Goal: Task Accomplishment & Management: Manage account settings

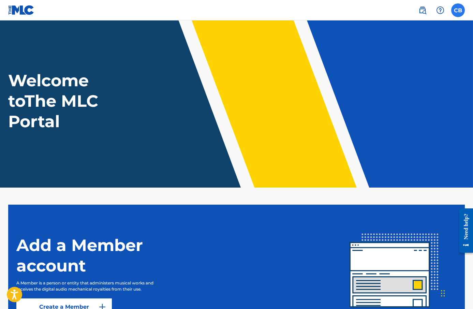
click at [458, 8] on label at bounding box center [459, 10] width 14 height 14
click at [458, 10] on input "CB Camden Bonsu-Stewart mgmt@camdenstewart.com Profile Log out" at bounding box center [458, 10] width 0 height 0
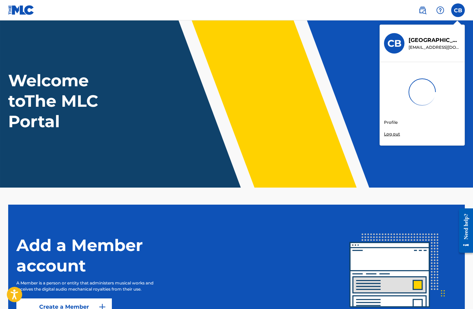
click at [387, 121] on link "Profile" at bounding box center [391, 122] width 14 height 6
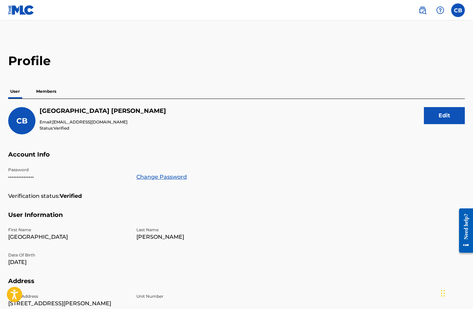
click at [46, 92] on p "Members" at bounding box center [46, 91] width 24 height 14
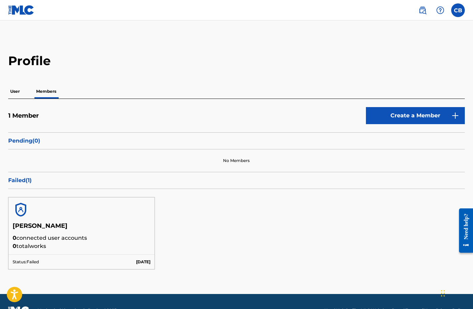
scroll to position [17, 0]
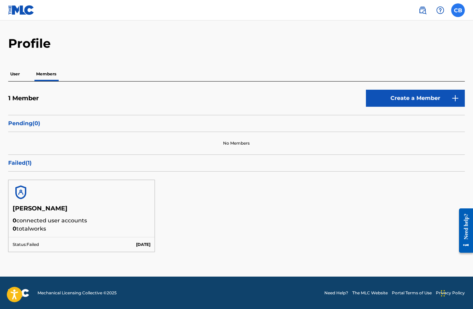
click at [459, 11] on label at bounding box center [459, 10] width 14 height 14
click at [458, 10] on input "CB Camden Bonsu-Stewart mgmt@camdenstewart.com Profile Log out" at bounding box center [458, 10] width 0 height 0
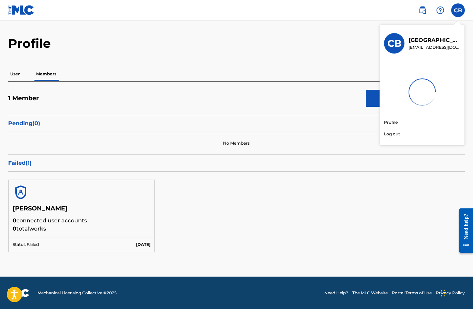
click at [343, 55] on div "Profile User Members 1 Member Create a Member Pending ( 0 ) No Members Failed (…" at bounding box center [236, 148] width 473 height 225
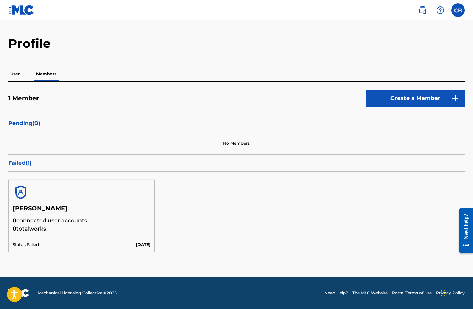
click at [25, 124] on p "Pending ( 0 )" at bounding box center [236, 123] width 457 height 8
click at [56, 234] on div "Camden Stewart 0 connected user accounts 0 total works" at bounding box center [82, 221] width 146 height 32
click at [42, 215] on h5 "[PERSON_NAME]" at bounding box center [82, 211] width 138 height 12
click at [35, 206] on h5 "[PERSON_NAME]" at bounding box center [82, 211] width 138 height 12
click at [136, 245] on p "[DATE]" at bounding box center [143, 245] width 14 height 6
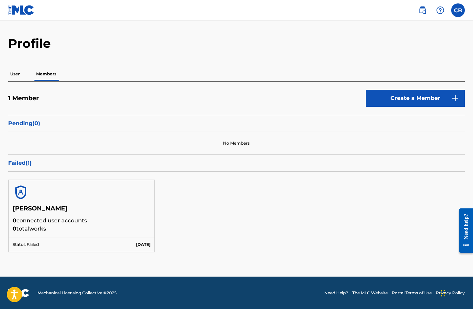
click at [31, 244] on p "Status: Failed" at bounding box center [26, 245] width 26 height 6
click at [12, 76] on p "User" at bounding box center [15, 74] width 14 height 14
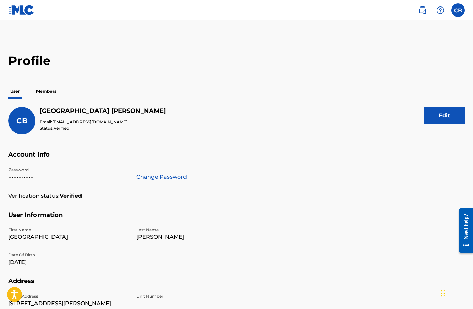
click at [51, 89] on p "Members" at bounding box center [46, 91] width 24 height 14
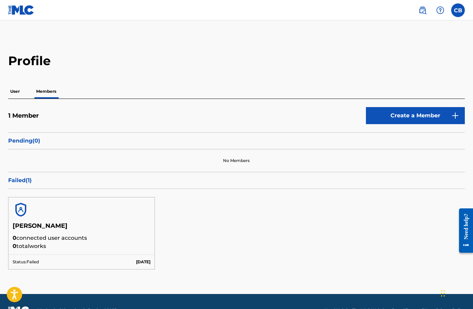
scroll to position [17, 0]
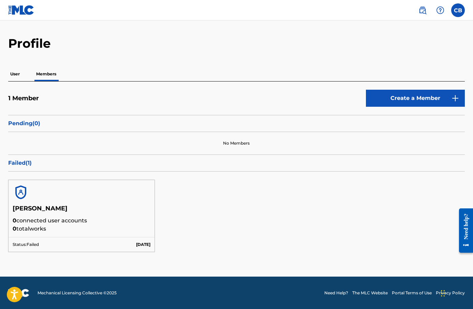
click at [22, 162] on p "Failed ( 1 )" at bounding box center [236, 163] width 457 height 8
click at [16, 189] on img at bounding box center [21, 192] width 16 height 16
click at [26, 247] on p "Status: Failed" at bounding box center [26, 245] width 26 height 6
click at [148, 244] on p "[DATE]" at bounding box center [143, 245] width 14 height 6
click at [425, 10] on img at bounding box center [423, 10] width 8 height 8
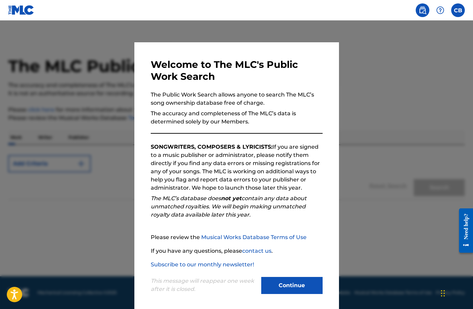
click at [291, 275] on div "This message will reappear one week after it is closed. Continue" at bounding box center [237, 282] width 172 height 27
click at [291, 282] on button "Continue" at bounding box center [291, 285] width 61 height 17
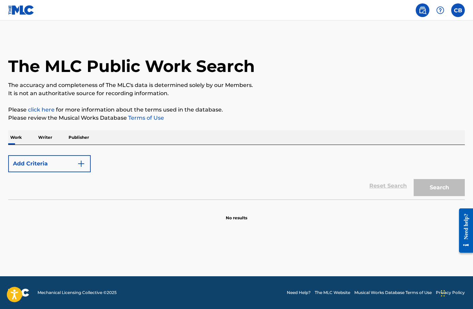
click at [47, 140] on p "Writer" at bounding box center [45, 137] width 18 height 14
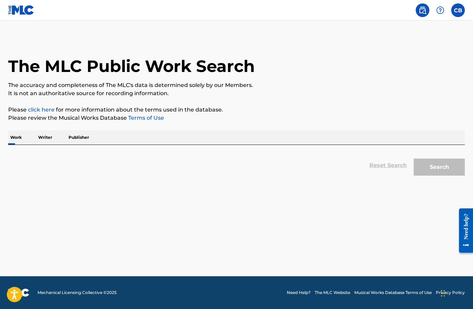
click at [17, 137] on p "Work" at bounding box center [16, 137] width 16 height 14
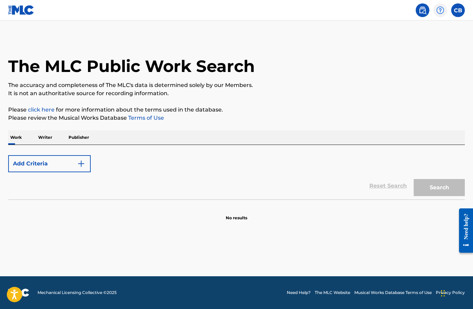
click at [442, 10] on img at bounding box center [440, 10] width 8 height 8
click at [441, 8] on img at bounding box center [440, 10] width 8 height 8
click at [44, 165] on button "Add Criteria" at bounding box center [49, 163] width 83 height 17
click at [81, 162] on img "Search Form" at bounding box center [81, 164] width 8 height 8
click at [47, 136] on p "Writer" at bounding box center [45, 137] width 18 height 14
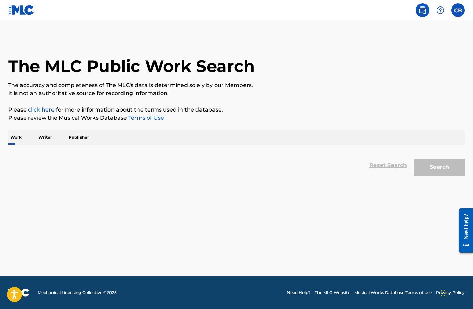
click at [76, 138] on p "Publisher" at bounding box center [79, 137] width 25 height 14
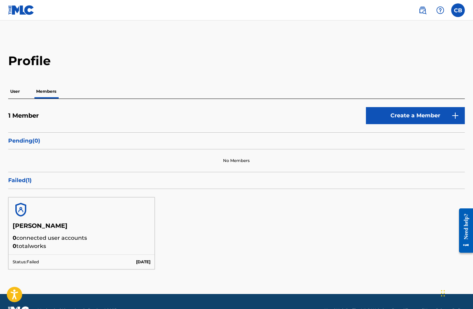
click at [111, 228] on h5 "[PERSON_NAME]" at bounding box center [82, 228] width 138 height 12
click at [44, 209] on div at bounding box center [82, 210] width 146 height 25
click at [23, 212] on img at bounding box center [21, 210] width 16 height 16
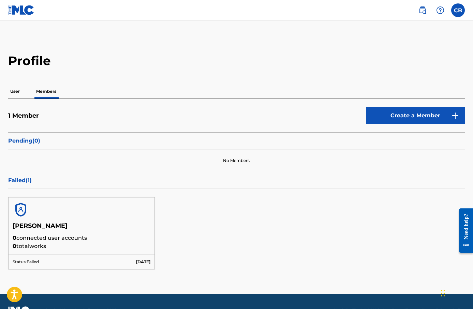
click at [25, 226] on h5 "[PERSON_NAME]" at bounding box center [82, 228] width 138 height 12
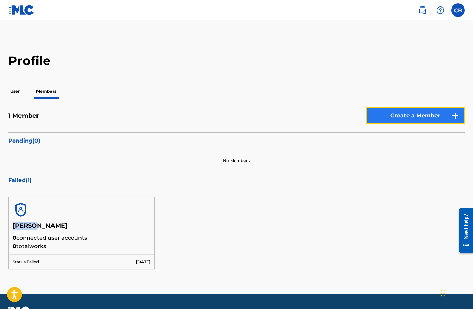
click at [411, 113] on link "Create a Member" at bounding box center [415, 115] width 99 height 17
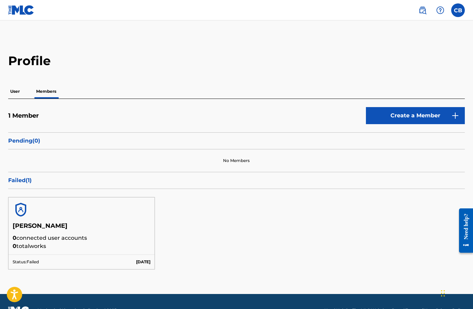
click at [49, 247] on p "0 total works" at bounding box center [82, 246] width 138 height 8
click at [33, 267] on div "Status: Failed [DATE]" at bounding box center [82, 262] width 146 height 15
click at [20, 90] on p "User" at bounding box center [15, 91] width 14 height 14
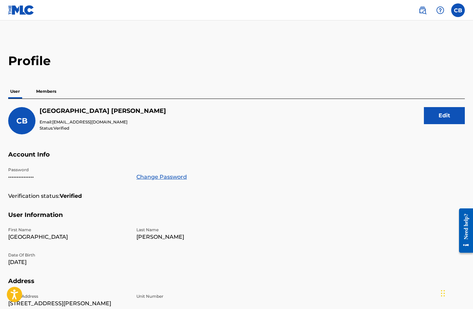
click at [41, 90] on p "Members" at bounding box center [46, 91] width 24 height 14
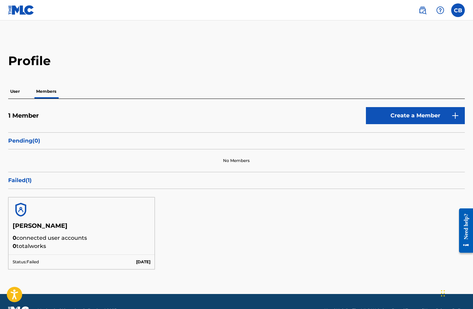
click at [438, 11] on link "Contact us" at bounding box center [441, 19] width 58 height 16
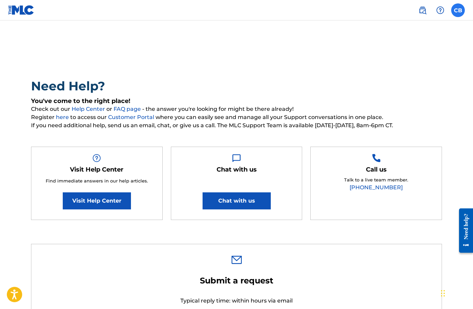
click at [461, 9] on label at bounding box center [459, 10] width 14 height 14
click at [458, 10] on input "CB Camden Bonsu-Stewart mgmt@camdenstewart.com Profile Log out" at bounding box center [458, 10] width 0 height 0
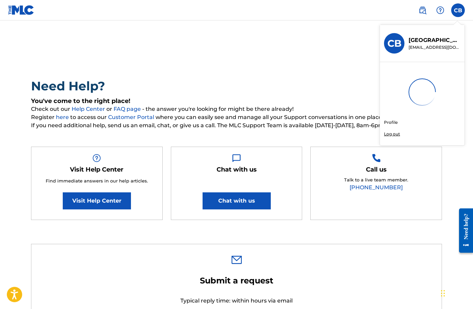
click at [393, 121] on link "Profile" at bounding box center [391, 122] width 14 height 6
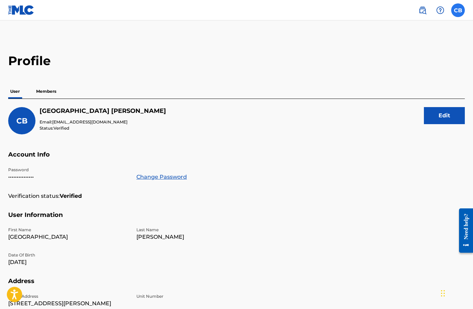
click at [455, 8] on label at bounding box center [459, 10] width 14 height 14
click at [458, 10] on input "CB Camden Bonsu-Stewart mgmt@camdenstewart.com Profile Log out" at bounding box center [458, 10] width 0 height 0
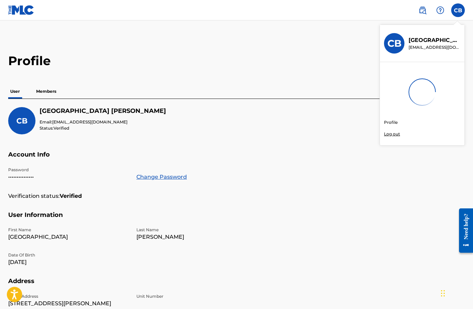
click at [300, 70] on div "Profile User Members CB Camden Bonsu-Stewart Email: mgmt@camdenstewart.com Stat…" at bounding box center [236, 231] width 473 height 357
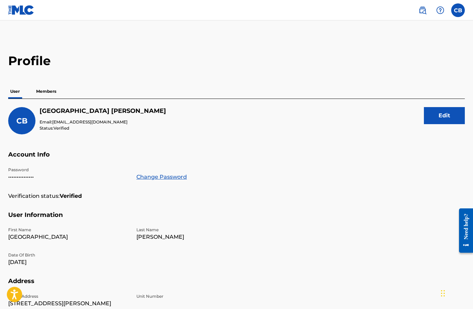
click at [15, 17] on link at bounding box center [21, 10] width 26 height 20
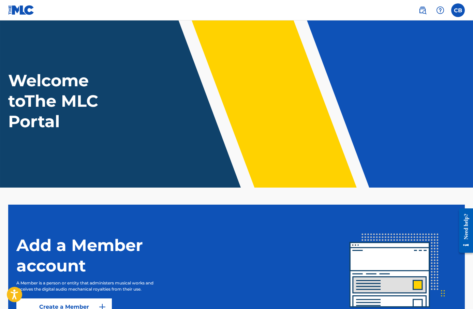
click at [175, 117] on div "Welcome to The MLC Portal" at bounding box center [236, 100] width 473 height 61
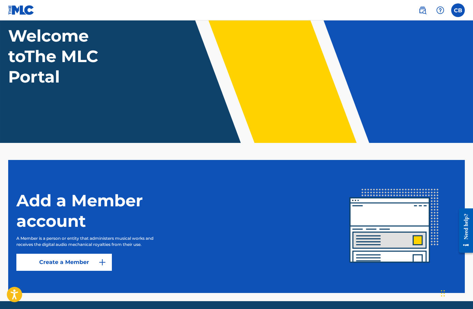
scroll to position [70, 0]
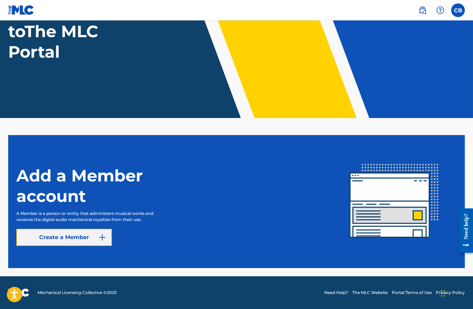
click at [101, 234] on img at bounding box center [102, 237] width 8 height 8
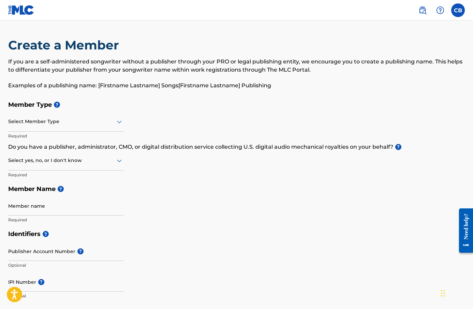
click at [104, 128] on div "Select Member Type" at bounding box center [65, 121] width 115 height 19
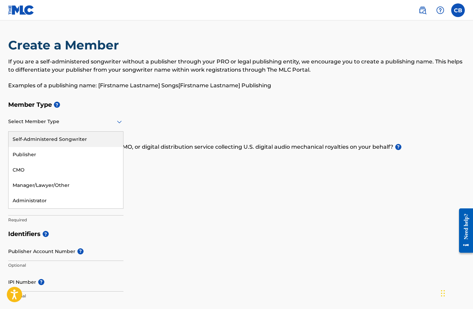
click at [97, 139] on div "Self-Administered Songwriter" at bounding box center [66, 139] width 115 height 15
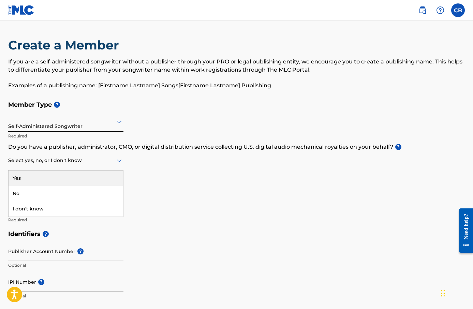
click at [100, 160] on div at bounding box center [65, 160] width 115 height 9
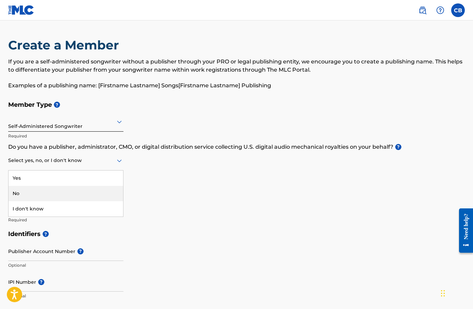
click at [85, 192] on div "No" at bounding box center [66, 193] width 115 height 15
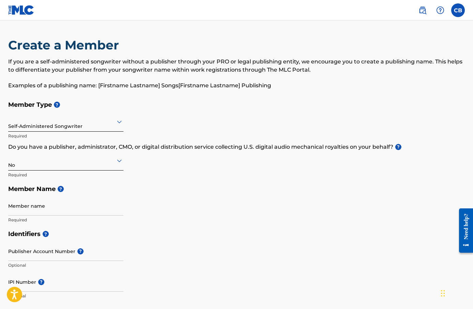
scroll to position [41, 0]
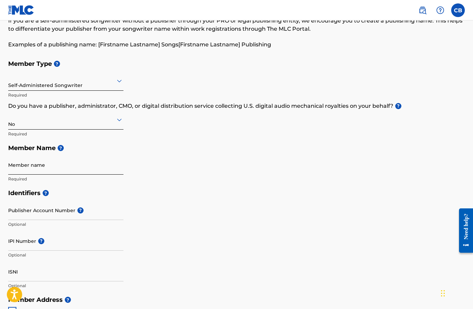
click at [77, 166] on input "Member name" at bounding box center [65, 164] width 115 height 19
type input "Camden Luke Bonsu-Stewart"
type input "[PERSON_NAME]"
type input "86-90 Paul Street"
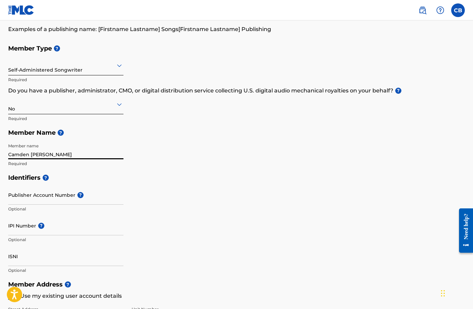
scroll to position [63, 0]
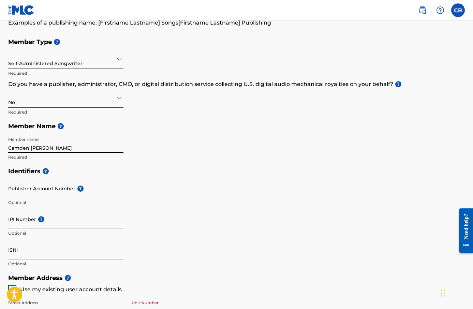
click at [50, 188] on input "Publisher Account Number ?" at bounding box center [65, 188] width 115 height 19
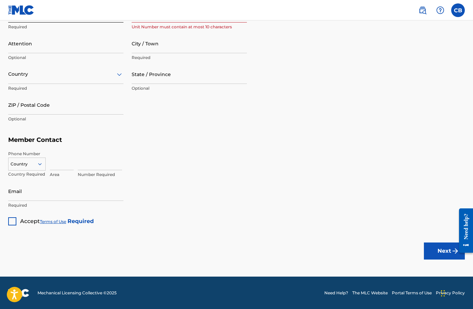
scroll to position [0, 0]
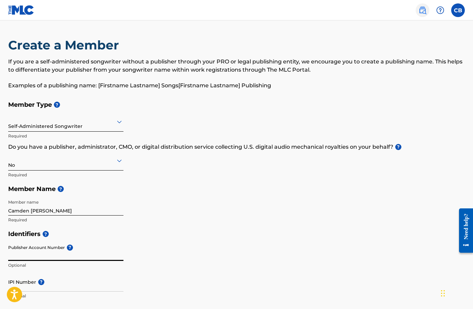
click at [424, 12] on img at bounding box center [423, 10] width 8 height 8
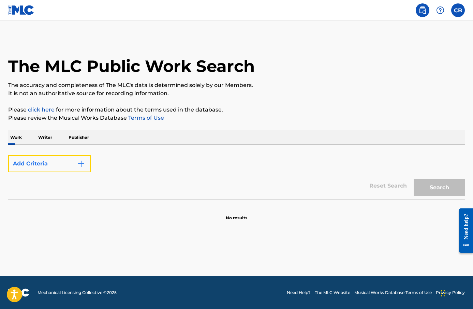
click at [90, 157] on button "Add Criteria" at bounding box center [49, 163] width 83 height 17
click at [87, 158] on button "Add Criteria" at bounding box center [49, 163] width 83 height 17
click at [65, 159] on button "Add Criteria" at bounding box center [49, 163] width 83 height 17
click at [53, 138] on p "Writer" at bounding box center [45, 137] width 18 height 14
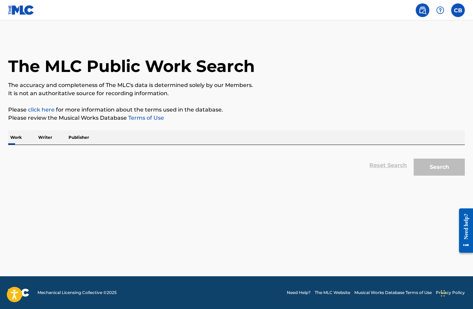
click at [43, 134] on p "Writer" at bounding box center [45, 137] width 18 height 14
click at [81, 135] on p "Publisher" at bounding box center [79, 137] width 25 height 14
click at [463, 10] on label at bounding box center [459, 10] width 14 height 14
click at [458, 10] on input "CB Camden Bonsu-Stewart mgmt@camdenstewart.com Profile Log out" at bounding box center [458, 10] width 0 height 0
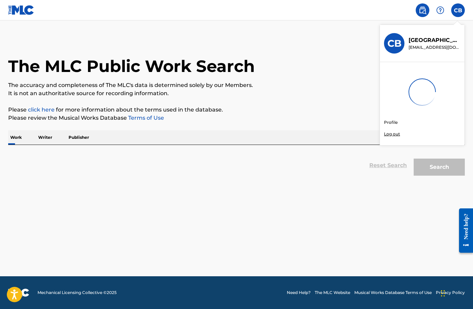
click at [394, 121] on div "CB CB Camden Bonsu-Stewart mgmt@camdenstewart.com Profile Log out The MLC Publi…" at bounding box center [236, 154] width 473 height 309
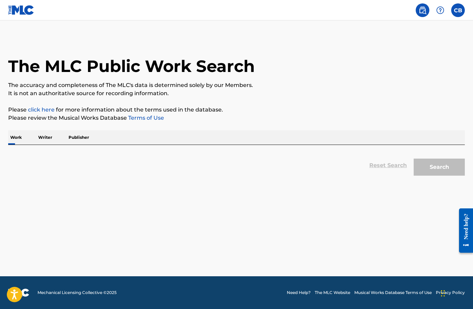
click at [45, 138] on p "Writer" at bounding box center [45, 137] width 18 height 14
click at [81, 138] on p "Publisher" at bounding box center [79, 137] width 25 height 14
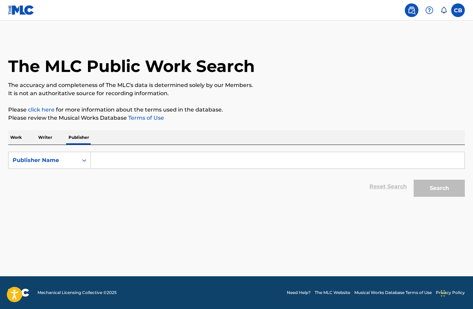
click at [111, 163] on input "Search Form" at bounding box center [278, 160] width 374 height 16
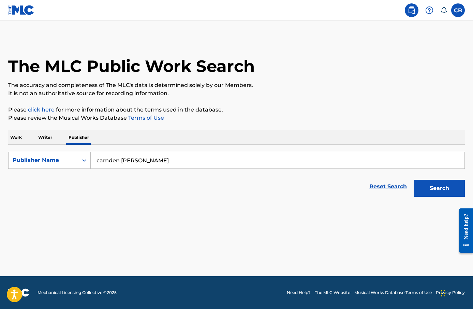
type input "camden [PERSON_NAME]"
click at [414, 180] on button "Search" at bounding box center [439, 188] width 51 height 17
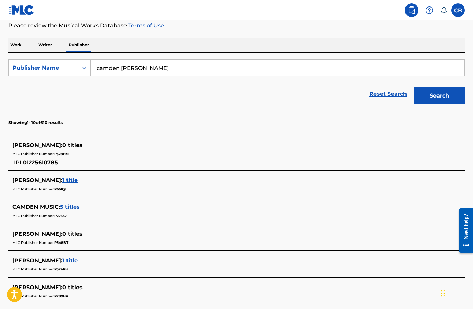
scroll to position [94, 0]
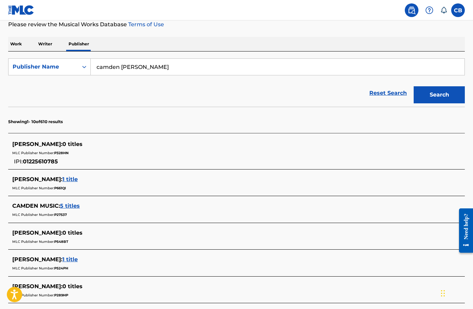
click at [55, 48] on div "Work Writer Publisher" at bounding box center [236, 44] width 457 height 14
click at [49, 45] on p "Writer" at bounding box center [45, 44] width 18 height 14
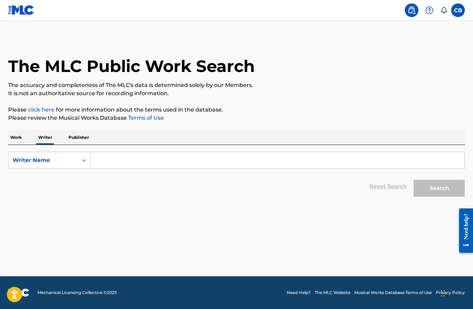
click at [109, 160] on input "Search Form" at bounding box center [278, 160] width 374 height 16
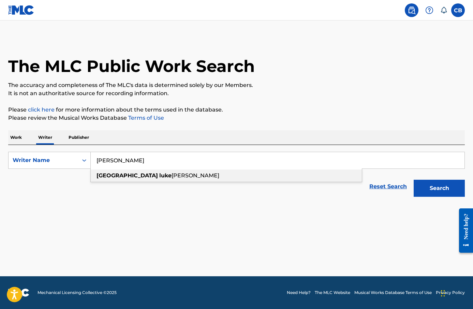
click at [159, 174] on strong "luke" at bounding box center [165, 175] width 12 height 6
type input "camden [PERSON_NAME]"
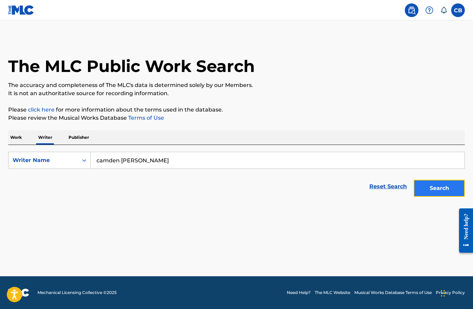
click at [444, 191] on button "Search" at bounding box center [439, 188] width 51 height 17
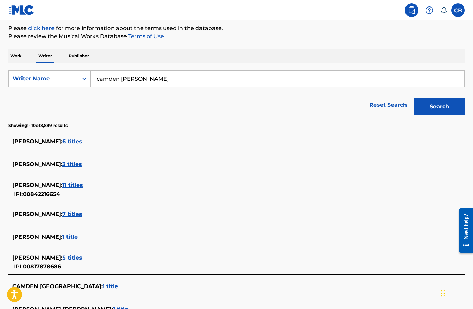
scroll to position [218, 0]
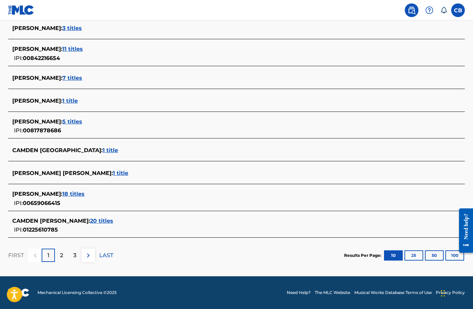
click at [113, 218] on span "20 titles" at bounding box center [101, 221] width 23 height 6
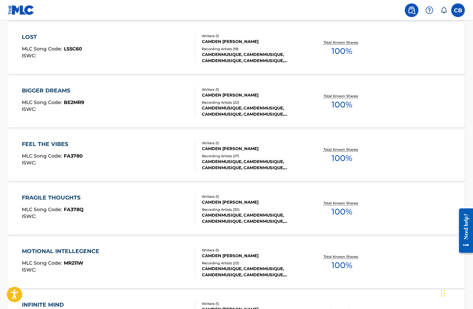
scroll to position [526, 0]
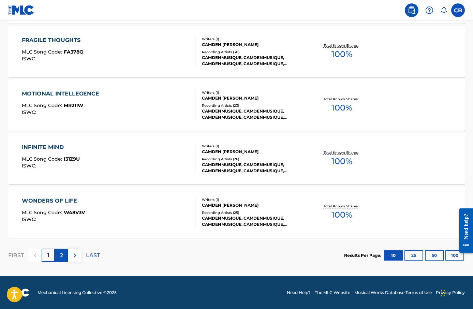
click at [58, 255] on div "2" at bounding box center [61, 255] width 13 height 13
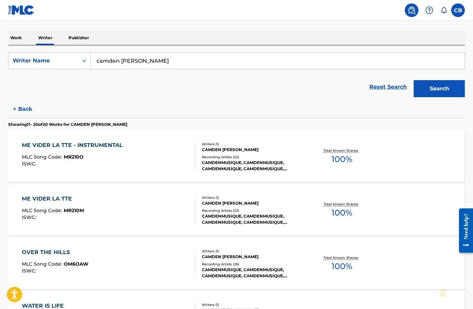
scroll to position [0, 0]
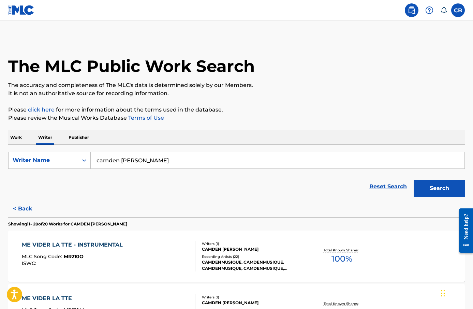
click at [13, 138] on p "Work" at bounding box center [16, 137] width 16 height 14
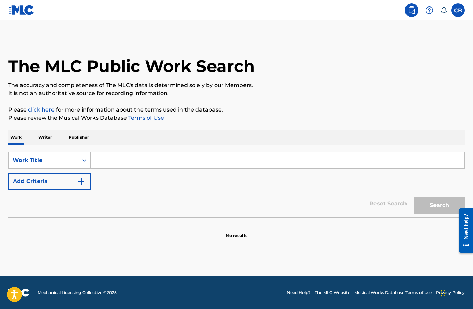
click at [104, 163] on input "Search Form" at bounding box center [278, 160] width 374 height 16
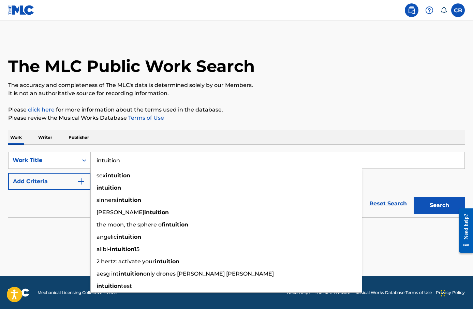
type input "intuition"
click at [414, 197] on button "Search" at bounding box center [439, 205] width 51 height 17
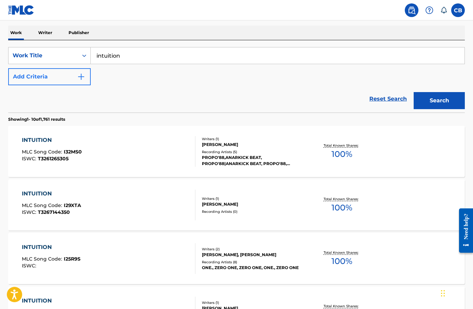
scroll to position [94, 0]
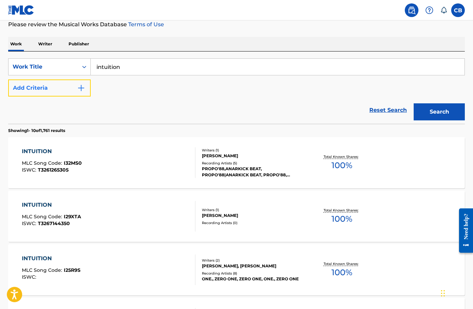
click at [62, 86] on button "Add Criteria" at bounding box center [49, 88] width 83 height 17
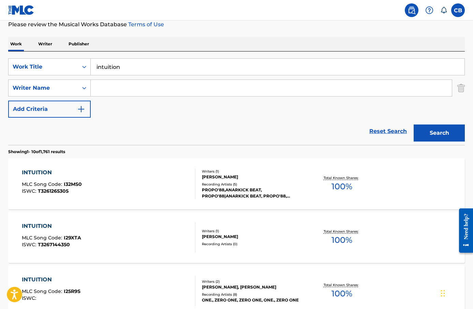
click at [130, 90] on input "Search Form" at bounding box center [271, 88] width 361 height 16
click at [414, 125] on button "Search" at bounding box center [439, 133] width 51 height 17
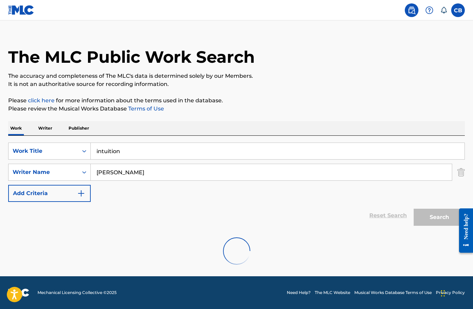
scroll to position [0, 0]
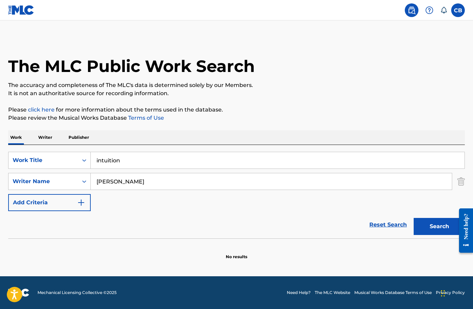
click at [119, 180] on input "[PERSON_NAME]" at bounding box center [271, 181] width 361 height 16
click at [122, 185] on input "[PERSON_NAME]" at bounding box center [271, 181] width 361 height 16
click at [122, 182] on input "[PERSON_NAME]" at bounding box center [271, 181] width 361 height 16
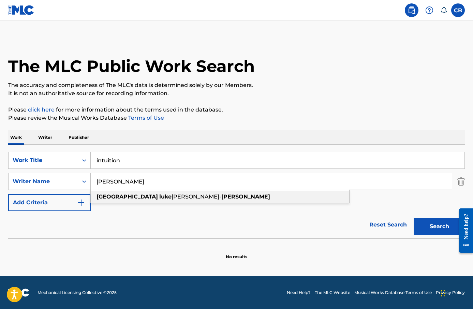
click at [172, 200] on span "[PERSON_NAME]-" at bounding box center [197, 197] width 50 height 6
type input "camden [PERSON_NAME]"
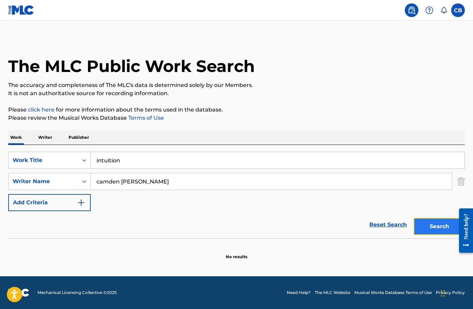
click at [428, 228] on button "Search" at bounding box center [439, 226] width 51 height 17
click at [46, 140] on p "Writer" at bounding box center [45, 137] width 18 height 14
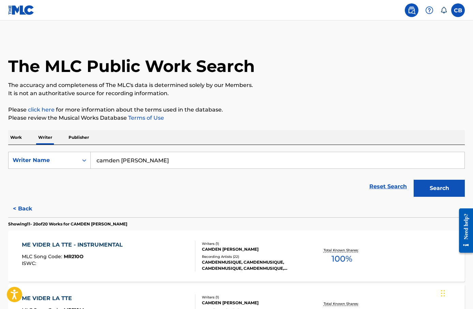
click at [78, 139] on p "Publisher" at bounding box center [79, 137] width 25 height 14
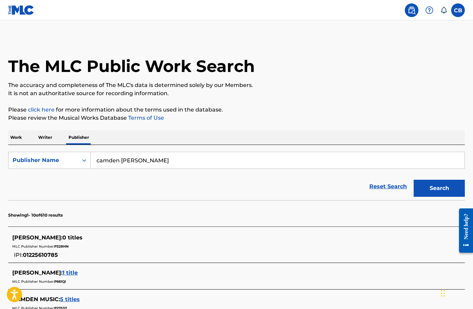
click at [444, 5] on span at bounding box center [426, 10] width 42 height 14
click at [431, 9] on img at bounding box center [430, 10] width 8 height 8
click at [432, 25] on link "Contact us" at bounding box center [430, 28] width 58 height 16
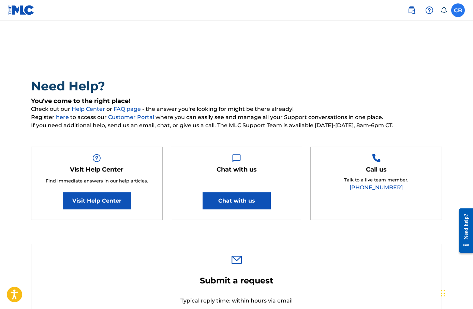
click at [457, 12] on label at bounding box center [459, 10] width 14 height 14
click at [458, 10] on input "[PERSON_NAME] [PERSON_NAME] [EMAIL_ADDRESS][DOMAIN_NAME] Notification Preferenc…" at bounding box center [458, 10] width 0 height 0
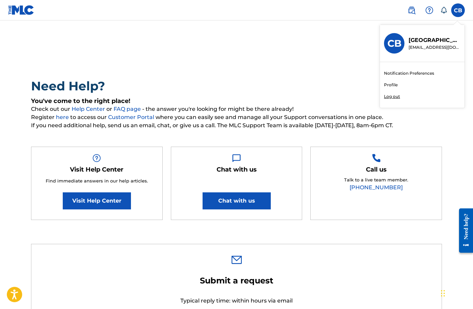
click at [388, 84] on link "Profile" at bounding box center [391, 85] width 14 height 6
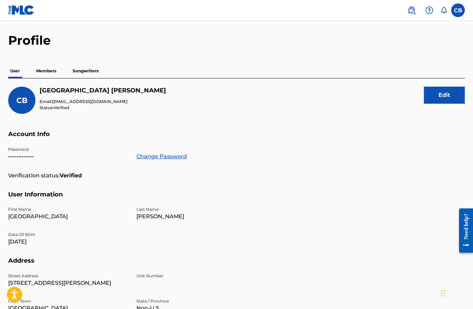
scroll to position [23, 0]
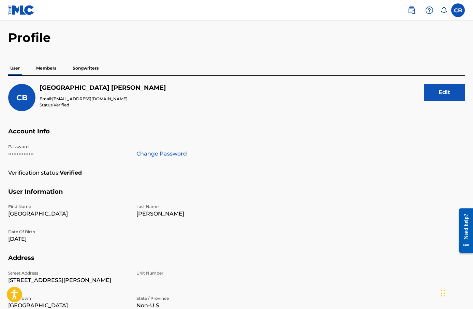
click at [48, 68] on p "Members" at bounding box center [46, 68] width 24 height 14
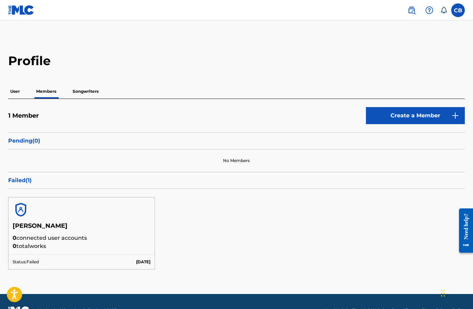
scroll to position [17, 0]
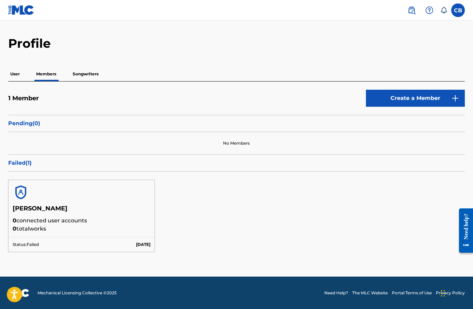
click at [84, 71] on p "Songwriters" at bounding box center [86, 74] width 30 height 14
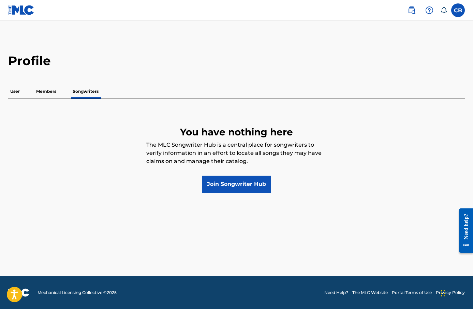
click at [53, 90] on p "Members" at bounding box center [46, 91] width 24 height 14
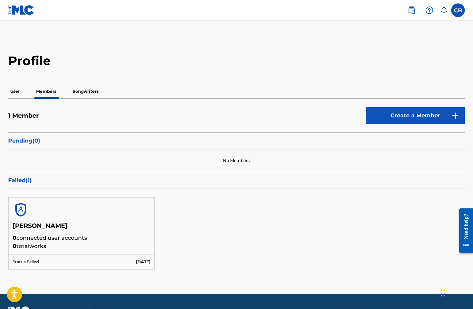
scroll to position [5, 0]
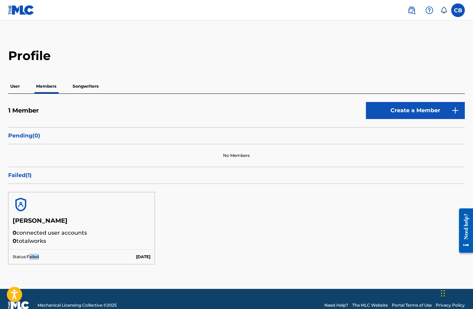
drag, startPoint x: 29, startPoint y: 256, endPoint x: 46, endPoint y: 259, distance: 17.4
click at [46, 259] on div "Status: Failed [DATE]" at bounding box center [82, 256] width 146 height 15
click at [49, 256] on div "Status: Failed [DATE]" at bounding box center [82, 256] width 146 height 15
click at [14, 85] on p "User" at bounding box center [15, 86] width 14 height 14
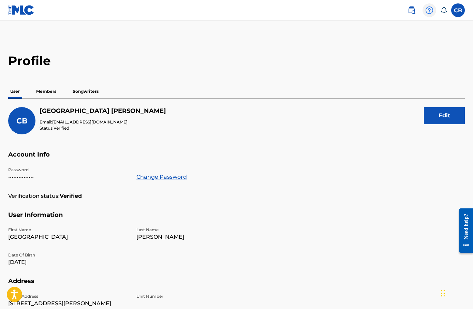
click at [430, 10] on img at bounding box center [430, 10] width 8 height 8
click at [420, 28] on link "Contact us" at bounding box center [430, 28] width 58 height 16
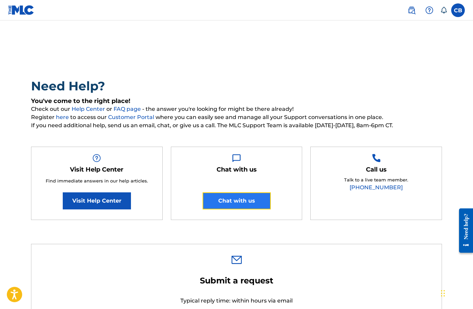
click at [228, 200] on button "Chat with us" at bounding box center [237, 200] width 68 height 17
click at [355, 16] on nav "CB [PERSON_NAME] [PERSON_NAME] [EMAIL_ADDRESS][DOMAIN_NAME] Notification Prefer…" at bounding box center [236, 10] width 473 height 20
click at [461, 11] on label at bounding box center [459, 10] width 14 height 14
click at [458, 10] on input "[PERSON_NAME] [PERSON_NAME] [EMAIL_ADDRESS][DOMAIN_NAME] Notification Preferenc…" at bounding box center [458, 10] width 0 height 0
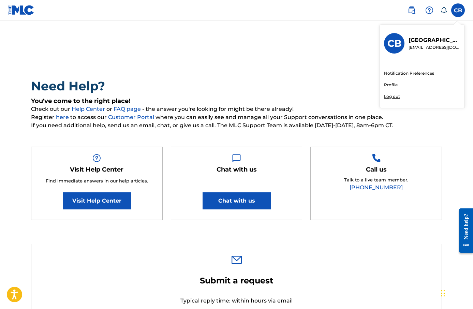
click at [398, 97] on p "Log out" at bounding box center [392, 97] width 16 height 6
click at [458, 10] on input "[PERSON_NAME] [PERSON_NAME] [EMAIL_ADDRESS][DOMAIN_NAME] Notification Preferenc…" at bounding box center [458, 10] width 0 height 0
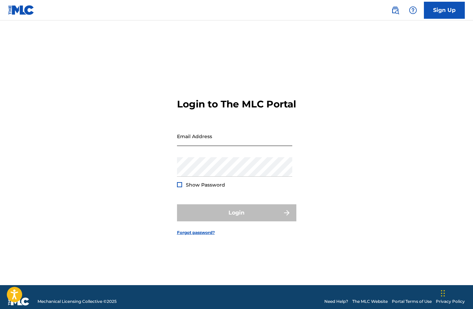
click at [199, 145] on input "Email Address" at bounding box center [234, 136] width 115 height 19
type input "[EMAIL_ADDRESS][DOMAIN_NAME]"
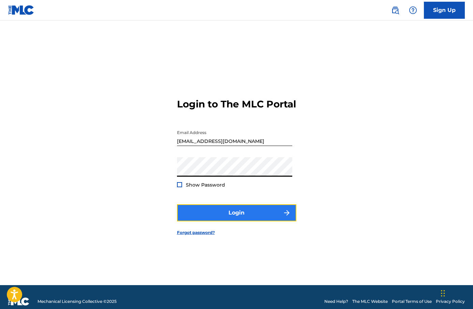
click at [220, 213] on button "Login" at bounding box center [236, 212] width 119 height 17
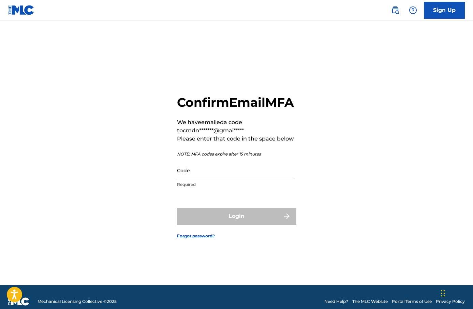
click at [230, 177] on input "Code" at bounding box center [234, 170] width 115 height 19
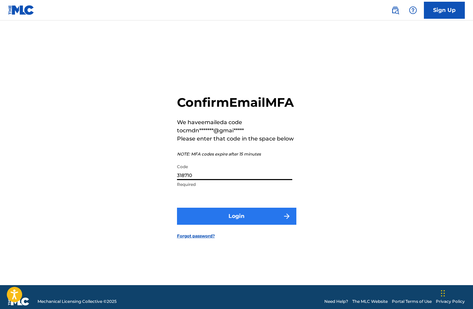
type input "318710"
click at [237, 225] on button "Login" at bounding box center [236, 216] width 119 height 17
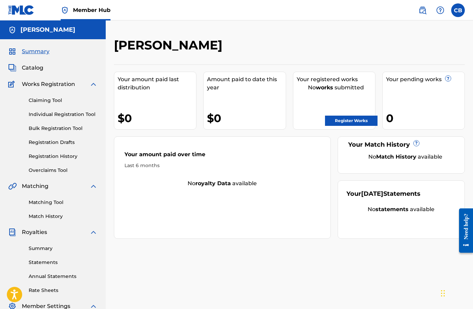
click at [44, 67] on div "Catalog" at bounding box center [52, 68] width 89 height 8
click at [30, 68] on span "Catalog" at bounding box center [33, 68] width 22 height 8
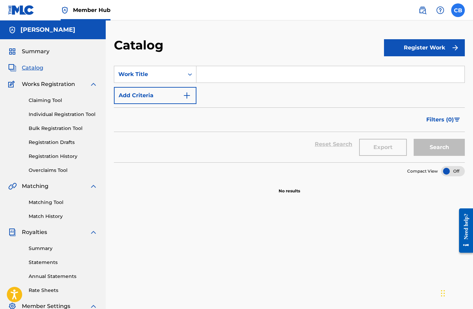
click at [460, 11] on label at bounding box center [459, 10] width 14 height 14
click at [458, 10] on input "CB Camden Bonsu-Stewart cmdnstewart@gmail.com Notification Preferences Profile …" at bounding box center [458, 10] width 0 height 0
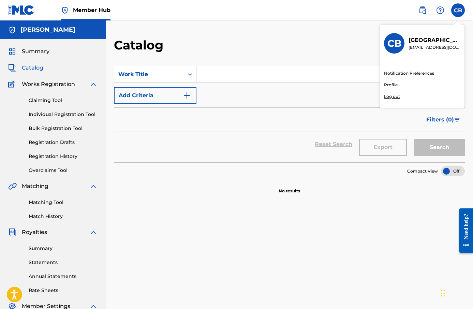
click at [395, 81] on div "Notification Preferences Profile Log out" at bounding box center [422, 85] width 85 height 46
click at [458, 10] on input "CB Camden Bonsu-Stewart cmdnstewart@gmail.com Notification Preferences Profile …" at bounding box center [458, 10] width 0 height 0
click at [394, 83] on link "Profile" at bounding box center [391, 85] width 14 height 6
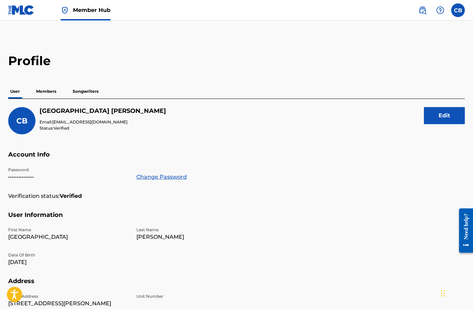
click at [47, 90] on p "Members" at bounding box center [46, 91] width 24 height 14
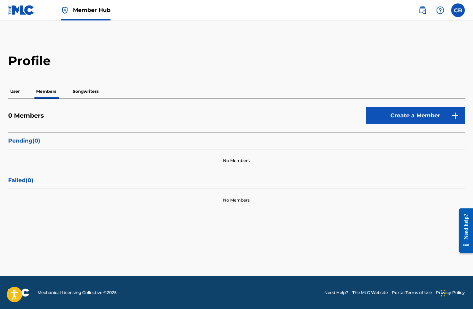
click at [86, 89] on p "Songwriters" at bounding box center [86, 91] width 30 height 14
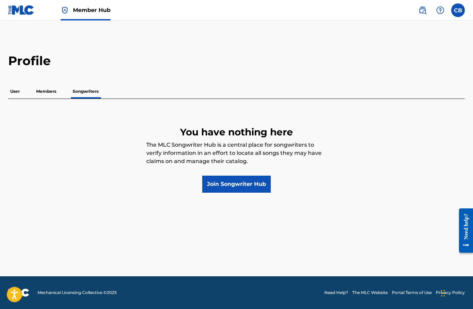
click at [54, 91] on p "Members" at bounding box center [46, 91] width 24 height 14
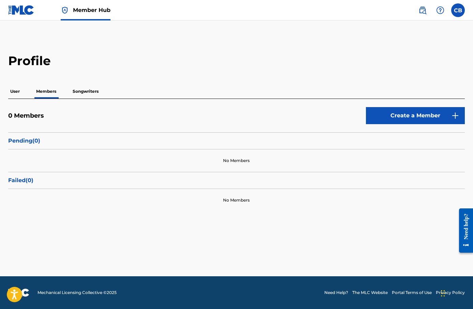
click at [22, 89] on p "User" at bounding box center [15, 91] width 14 height 14
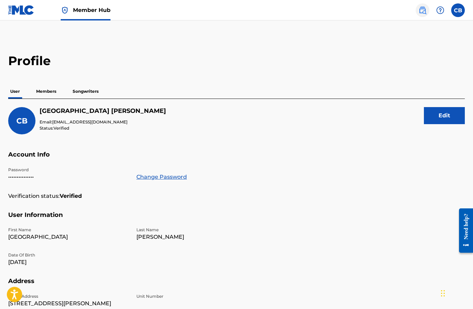
click at [428, 11] on link at bounding box center [423, 10] width 14 height 14
click at [49, 91] on p "Members" at bounding box center [46, 91] width 24 height 14
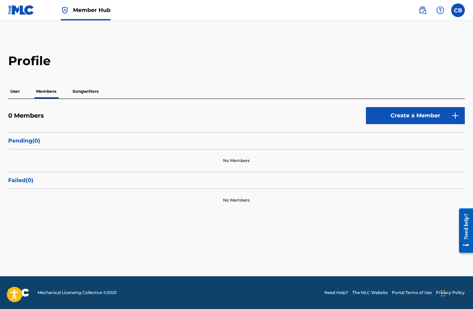
click at [90, 91] on p "Songwriters" at bounding box center [86, 91] width 30 height 14
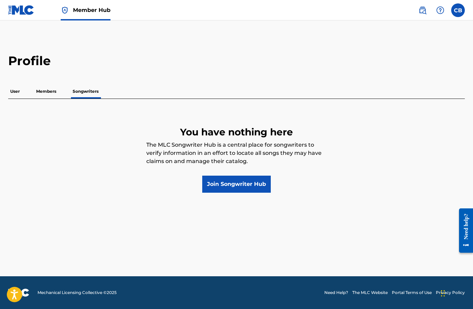
click at [460, 17] on nav "Member Hub CB CB Camden Bonsu-Stewart cmdnstewart@gmail.com Notification Prefer…" at bounding box center [236, 10] width 473 height 20
click at [460, 16] on div "CB CB Camden Bonsu-Stewart cmdnstewart@gmail.com Notification Preferences Profi…" at bounding box center [438, 10] width 53 height 14
click at [460, 15] on label at bounding box center [459, 10] width 14 height 14
click at [458, 10] on input "CB Camden Bonsu-Stewart cmdnstewart@gmail.com Notification Preferences Profile …" at bounding box center [458, 10] width 0 height 0
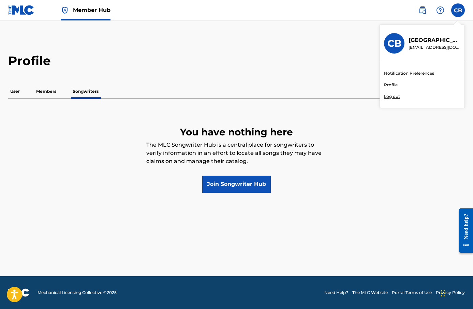
click at [245, 67] on h2 "Profile" at bounding box center [236, 60] width 457 height 15
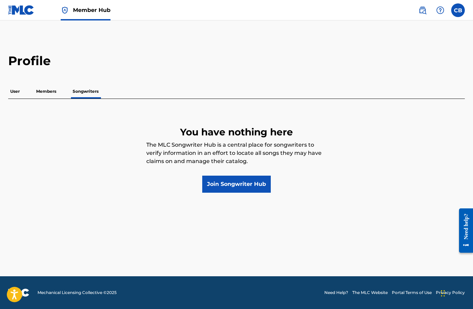
click at [20, 13] on img at bounding box center [21, 10] width 26 height 10
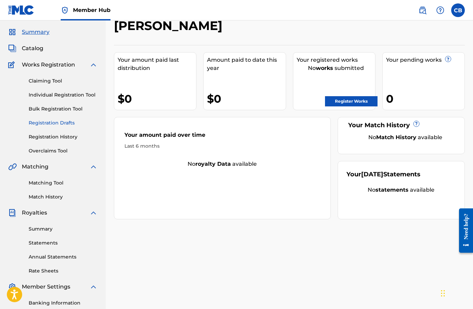
scroll to position [19, 0]
click at [57, 140] on link "Registration History" at bounding box center [63, 137] width 69 height 7
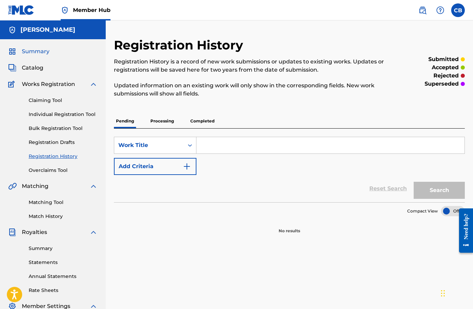
click at [39, 53] on span "Summary" at bounding box center [36, 51] width 28 height 8
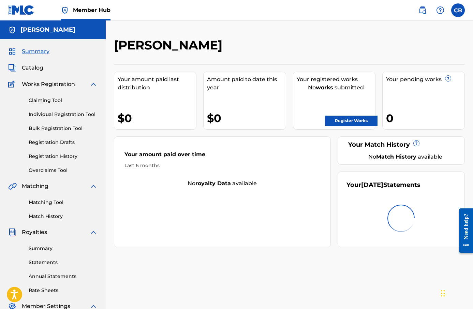
click at [36, 72] on div "Summary Catalog Works Registration Claiming Tool Individual Registration Tool B…" at bounding box center [53, 214] width 106 height 351
